Goal: Book appointment/travel/reservation

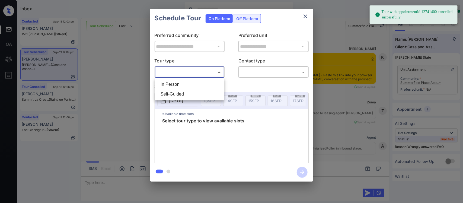
scroll to position [4540, 0]
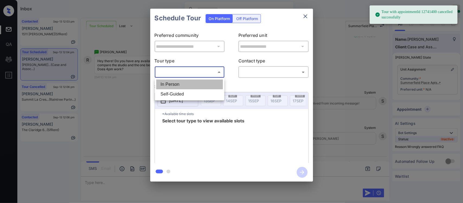
click at [207, 88] on li "In Person" at bounding box center [189, 84] width 67 height 10
type input "********"
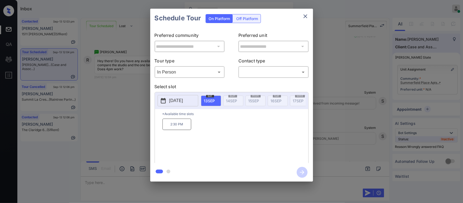
click at [183, 99] on p "[DATE]" at bounding box center [176, 100] width 14 height 7
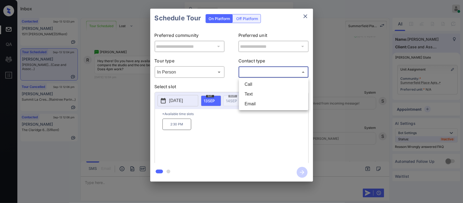
click at [239, 73] on body "Inbox Almas Zainab Online Set yourself offline Set yourself on break Profile Sw…" at bounding box center [231, 101] width 463 height 203
click at [178, 104] on div at bounding box center [231, 101] width 463 height 203
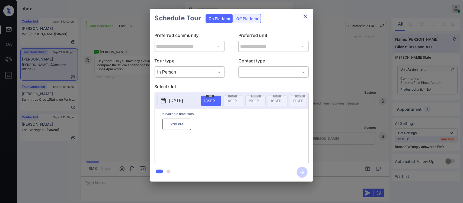
click at [178, 104] on p "2025-09-13" at bounding box center [176, 100] width 14 height 7
click at [305, 21] on button "close" at bounding box center [305, 16] width 11 height 11
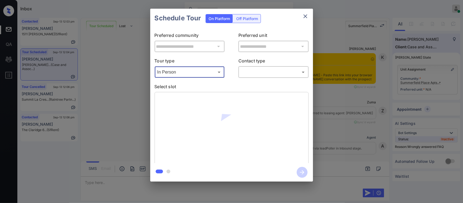
scroll to position [4648, 0]
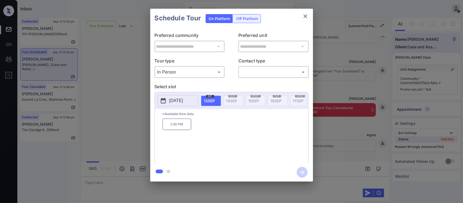
click at [374, 133] on div "**********" at bounding box center [231, 95] width 463 height 190
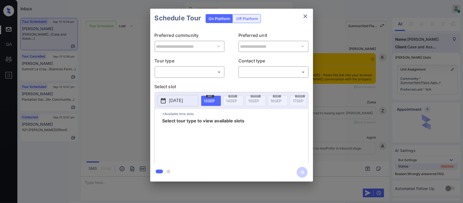
scroll to position [4534, 0]
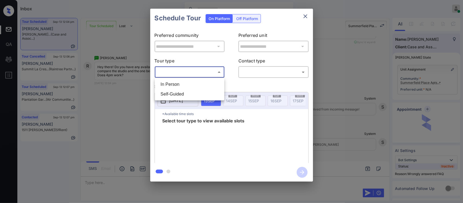
click at [215, 72] on body "Inbox Almas Zainab Online Set yourself offline Set yourself on break Profile Sw…" at bounding box center [231, 101] width 463 height 203
drag, startPoint x: 379, startPoint y: 110, endPoint x: 302, endPoint y: 15, distance: 122.2
click at [302, 15] on div at bounding box center [231, 101] width 463 height 203
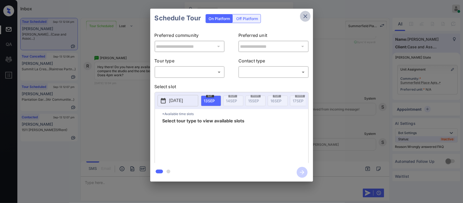
click at [302, 15] on icon "close" at bounding box center [305, 16] width 7 height 7
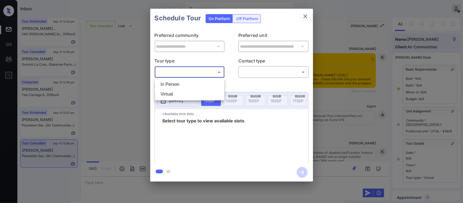
click at [217, 74] on body "Inbox Almas Zainab Online Set yourself offline Set yourself on break Profile Sw…" at bounding box center [231, 101] width 463 height 203
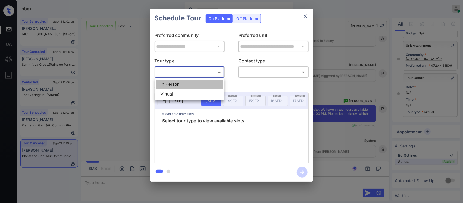
click at [211, 83] on li "In Person" at bounding box center [189, 84] width 67 height 10
type input "********"
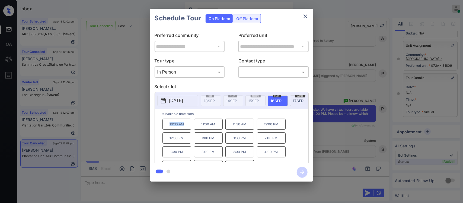
drag, startPoint x: 166, startPoint y: 129, endPoint x: 185, endPoint y: 129, distance: 19.3
click at [185, 129] on p "10:30 AM" at bounding box center [176, 123] width 29 height 11
copy p "10:30 AM"
click at [304, 17] on icon "close" at bounding box center [305, 16] width 7 height 7
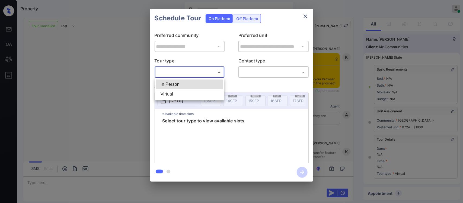
scroll to position [3129, 0]
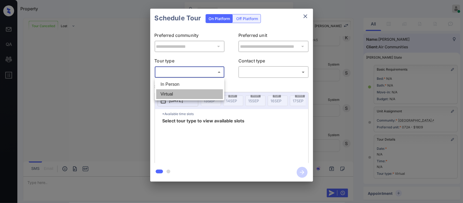
click at [196, 93] on li "Virtual" at bounding box center [189, 94] width 67 height 10
type input "*******"
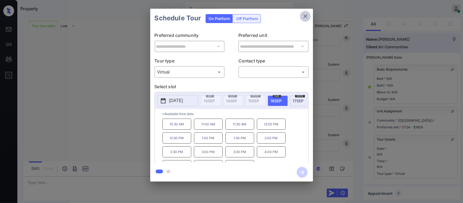
click at [307, 17] on icon "close" at bounding box center [305, 16] width 7 height 7
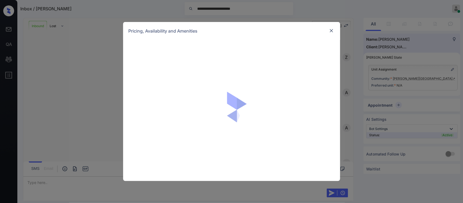
scroll to position [125, 0]
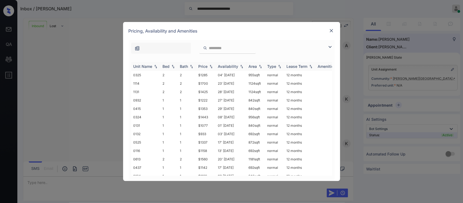
click at [210, 68] on div "Price" at bounding box center [205, 66] width 15 height 5
click at [210, 68] on img at bounding box center [210, 66] width 5 height 4
click at [215, 76] on td "$927" at bounding box center [206, 75] width 20 height 8
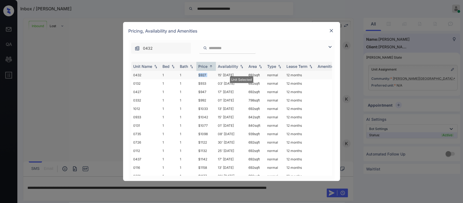
click at [215, 76] on td "$927" at bounding box center [206, 75] width 20 height 8
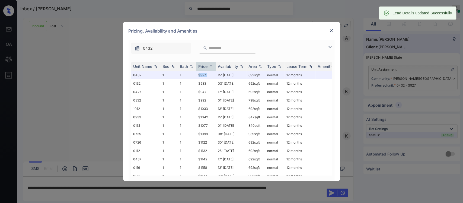
click at [330, 31] on img at bounding box center [331, 30] width 5 height 5
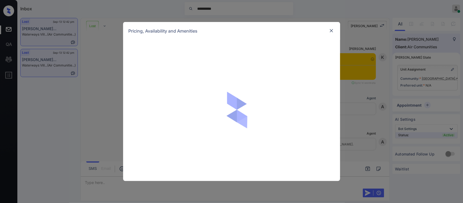
scroll to position [298, 0]
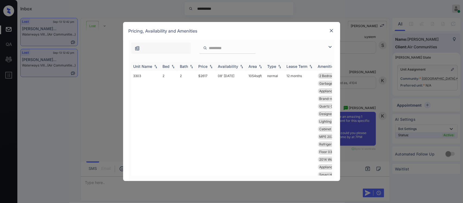
click at [208, 65] on div "Price" at bounding box center [202, 66] width 9 height 5
drag, startPoint x: 208, startPoint y: 65, endPoint x: 211, endPoint y: 79, distance: 14.2
click at [208, 65] on div "Price" at bounding box center [202, 66] width 9 height 5
drag, startPoint x: 211, startPoint y: 79, endPoint x: 209, endPoint y: 67, distance: 12.1
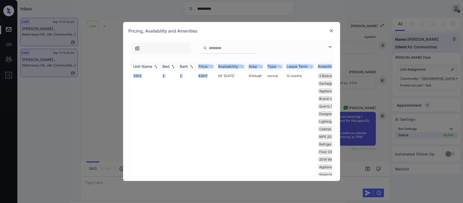
click at [209, 67] on img at bounding box center [210, 67] width 5 height 4
click at [209, 67] on img at bounding box center [210, 66] width 5 height 4
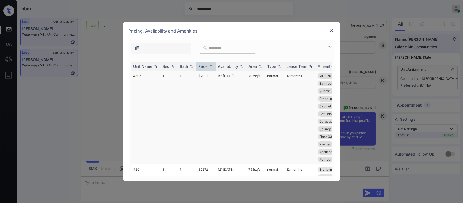
click at [208, 79] on td "$2092" at bounding box center [206, 118] width 20 height 94
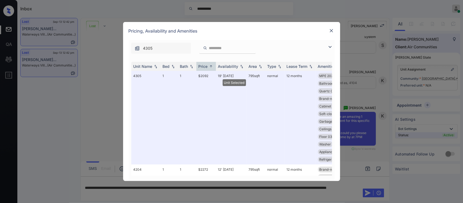
click at [334, 28] on img at bounding box center [331, 30] width 5 height 5
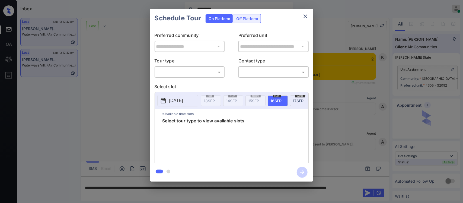
scroll to position [2138, 0]
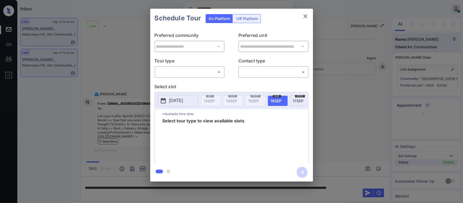
click at [204, 71] on body "**********" at bounding box center [231, 101] width 463 height 203
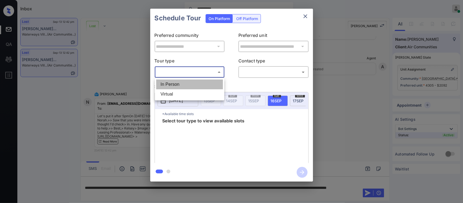
click at [198, 85] on li "In Person" at bounding box center [189, 84] width 67 height 10
type input "********"
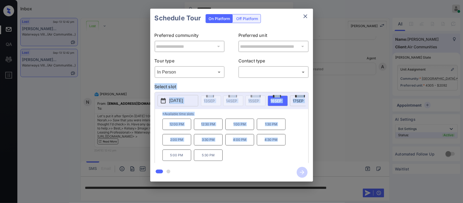
drag, startPoint x: 334, startPoint y: 150, endPoint x: 103, endPoint y: 83, distance: 240.5
click at [103, 83] on div "**********" at bounding box center [231, 95] width 463 height 190
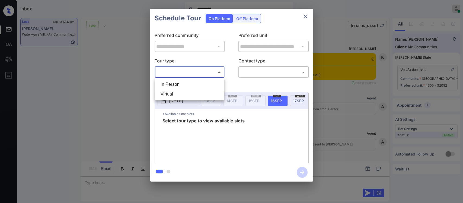
click at [212, 72] on body "**********" at bounding box center [231, 101] width 463 height 203
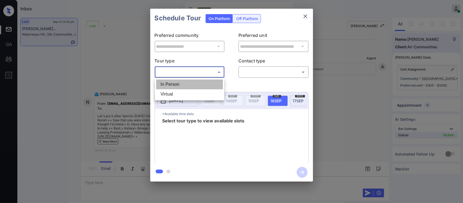
click at [207, 87] on li "In Person" at bounding box center [189, 84] width 67 height 10
type input "********"
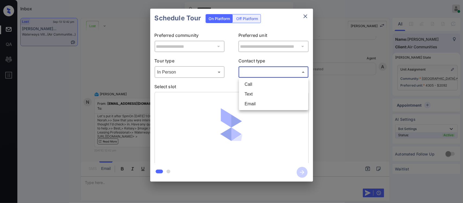
click at [267, 71] on body "**********" at bounding box center [231, 101] width 463 height 203
click at [259, 92] on li "Text" at bounding box center [273, 94] width 67 height 10
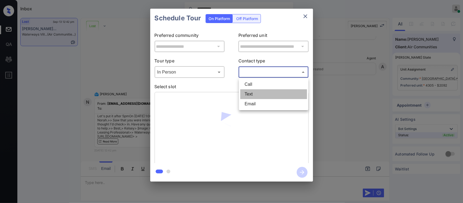
type input "****"
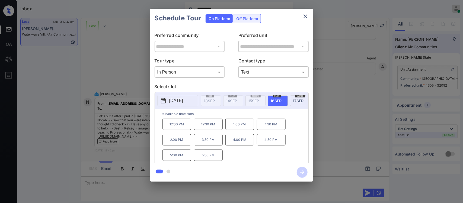
click at [216, 154] on p "5:30 PM" at bounding box center [208, 154] width 29 height 11
click at [302, 171] on icon "button" at bounding box center [302, 172] width 11 height 11
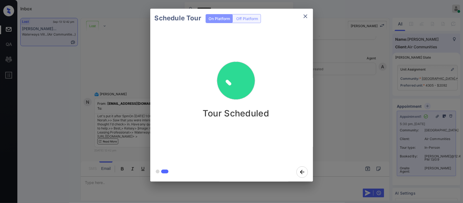
click at [367, 140] on div "Schedule Tour On Platform Off Platform Tour Scheduled" at bounding box center [231, 95] width 463 height 190
